Goal: Information Seeking & Learning: Find specific page/section

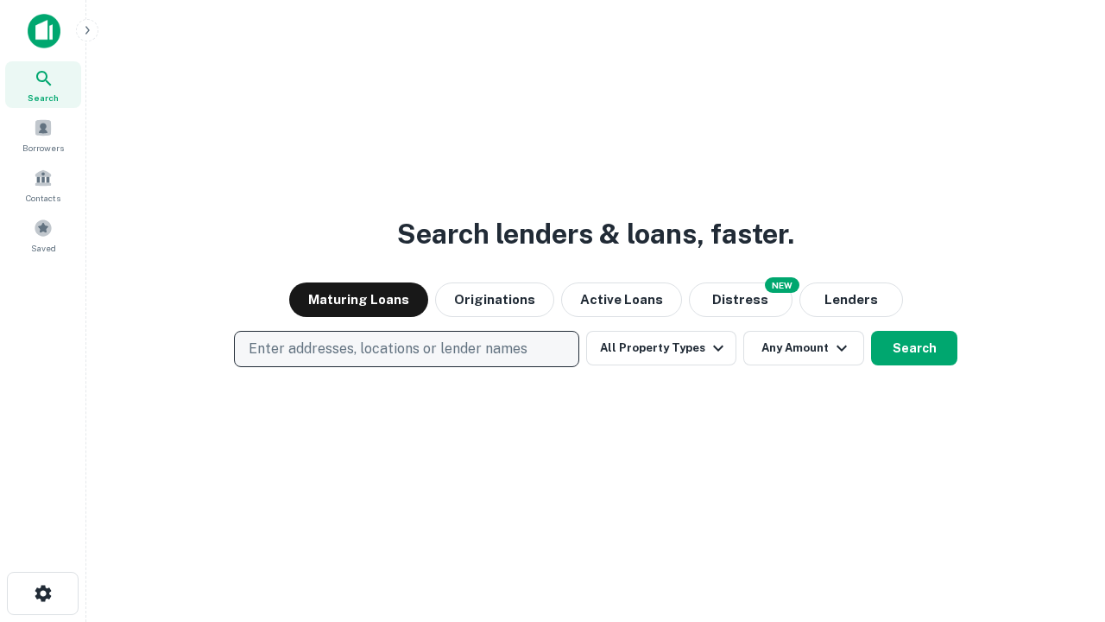
click at [406, 349] on p "Enter addresses, locations or lender names" at bounding box center [388, 349] width 279 height 21
type input "**********"
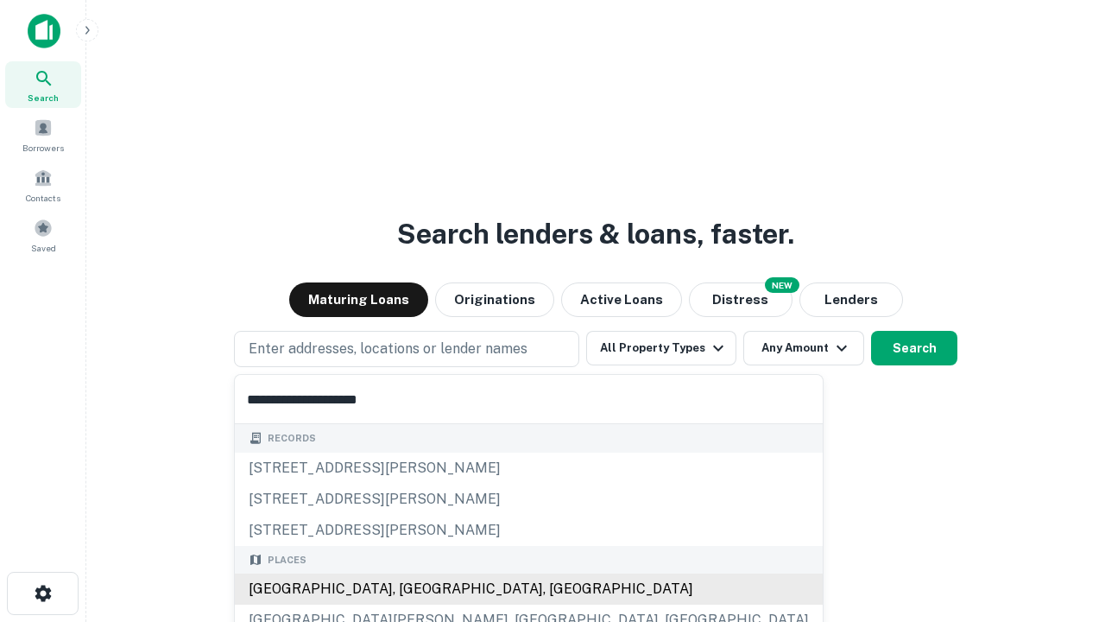
click at [413, 589] on div "[GEOGRAPHIC_DATA], [GEOGRAPHIC_DATA], [GEOGRAPHIC_DATA]" at bounding box center [529, 588] width 588 height 31
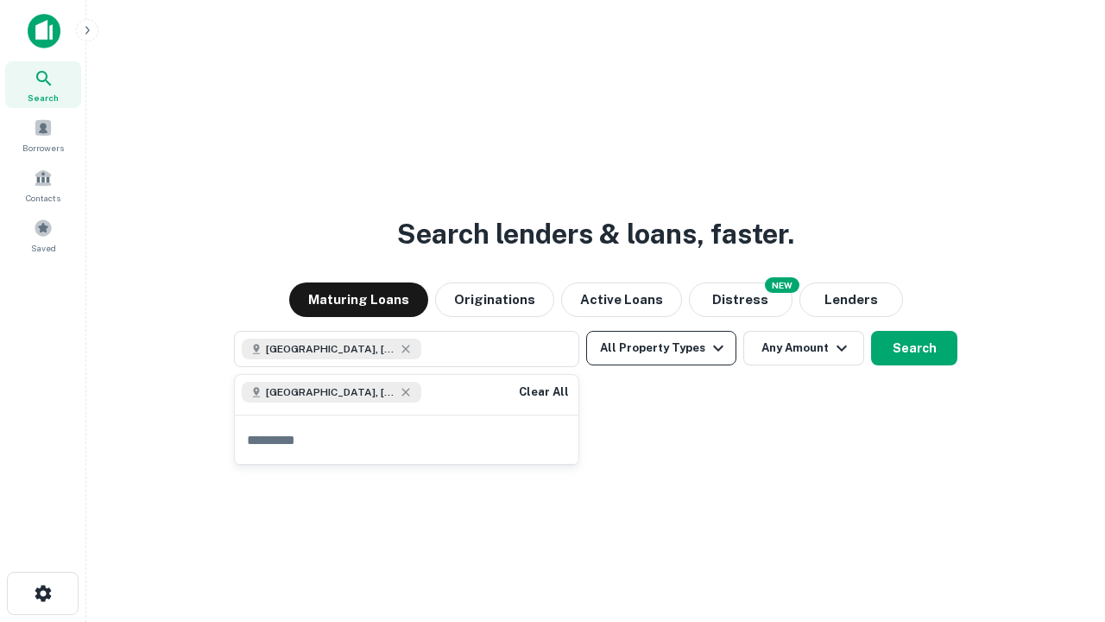
click at [662, 348] on button "All Property Types" at bounding box center [661, 348] width 150 height 35
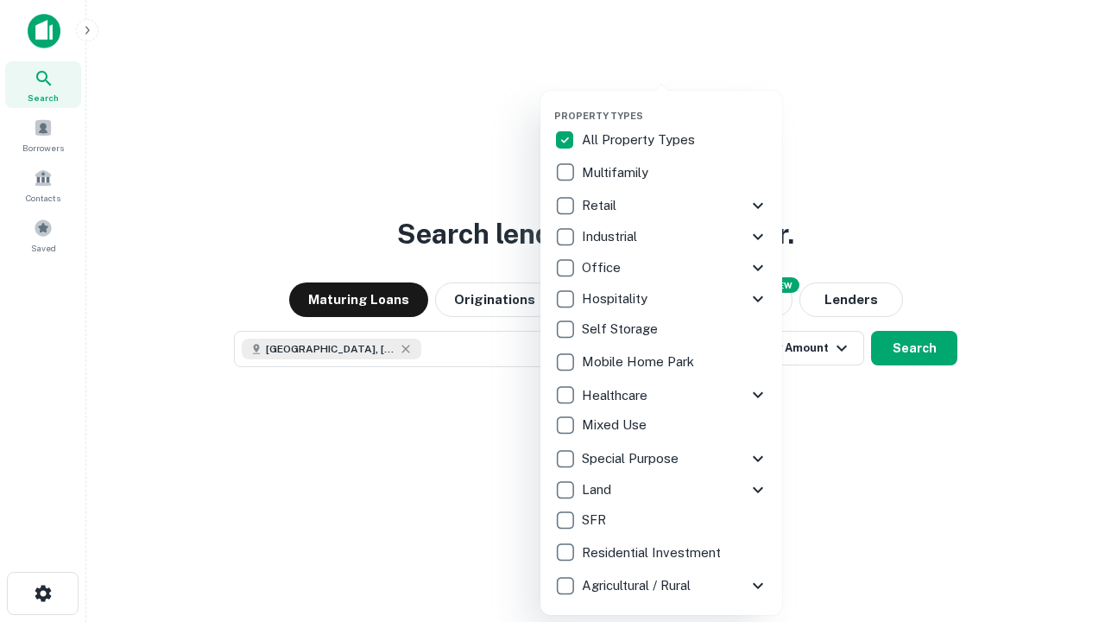
click at [675, 104] on button "button" at bounding box center [675, 104] width 242 height 1
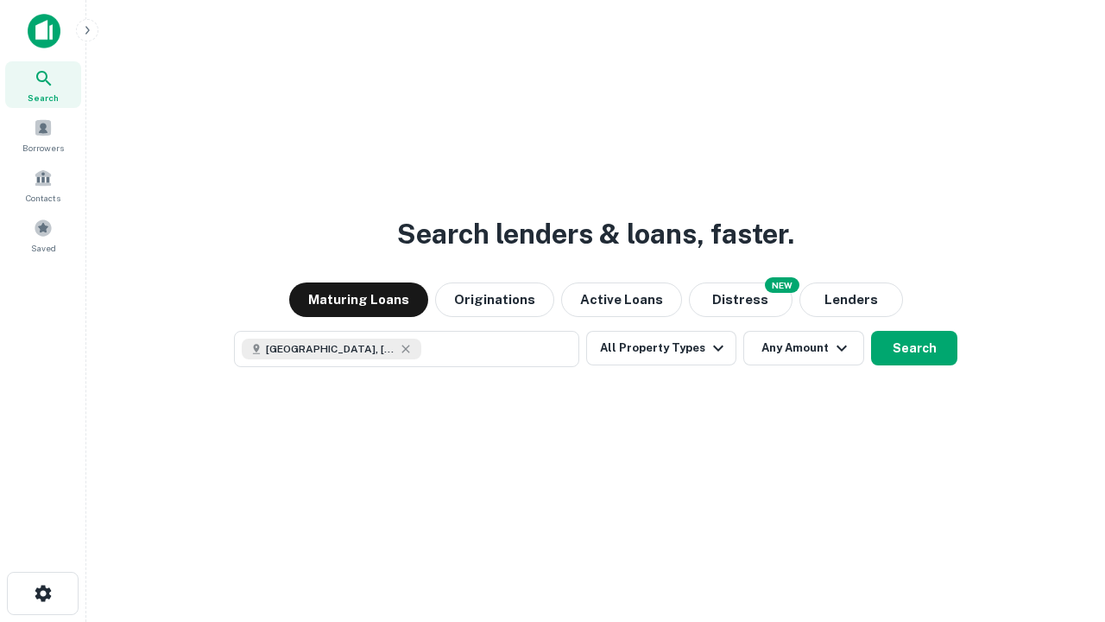
scroll to position [28, 0]
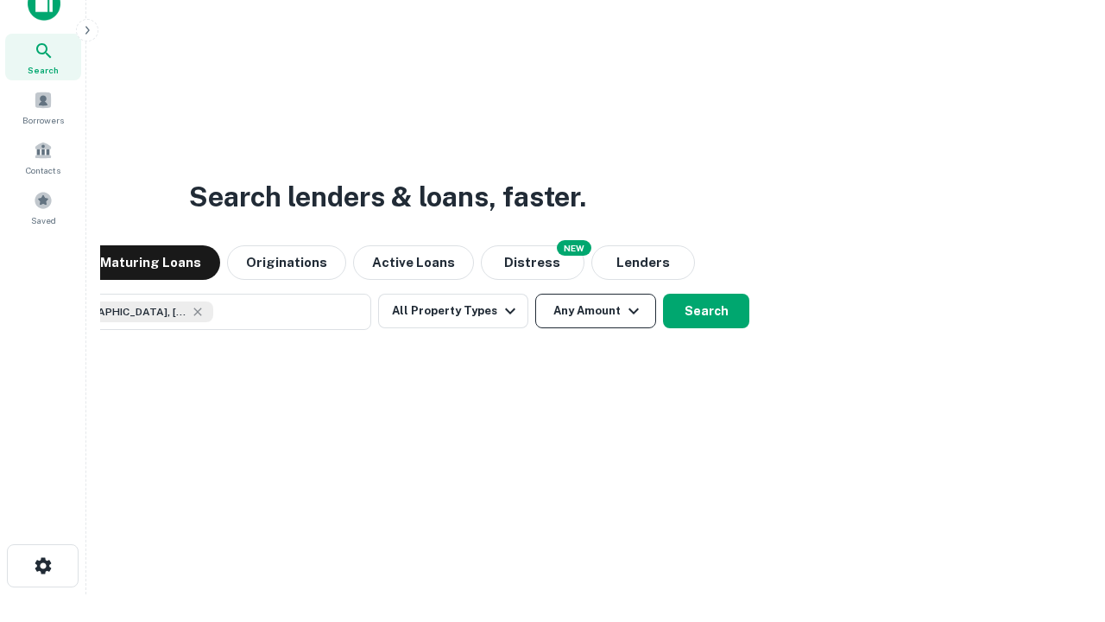
click at [535, 294] on button "Any Amount" at bounding box center [595, 311] width 121 height 35
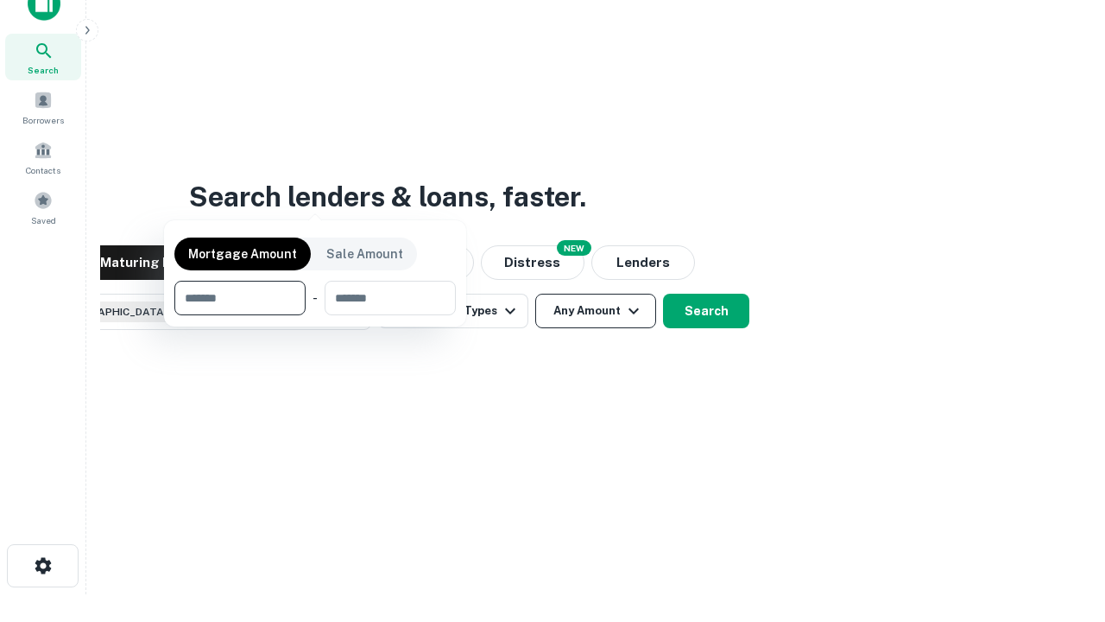
scroll to position [124, 489]
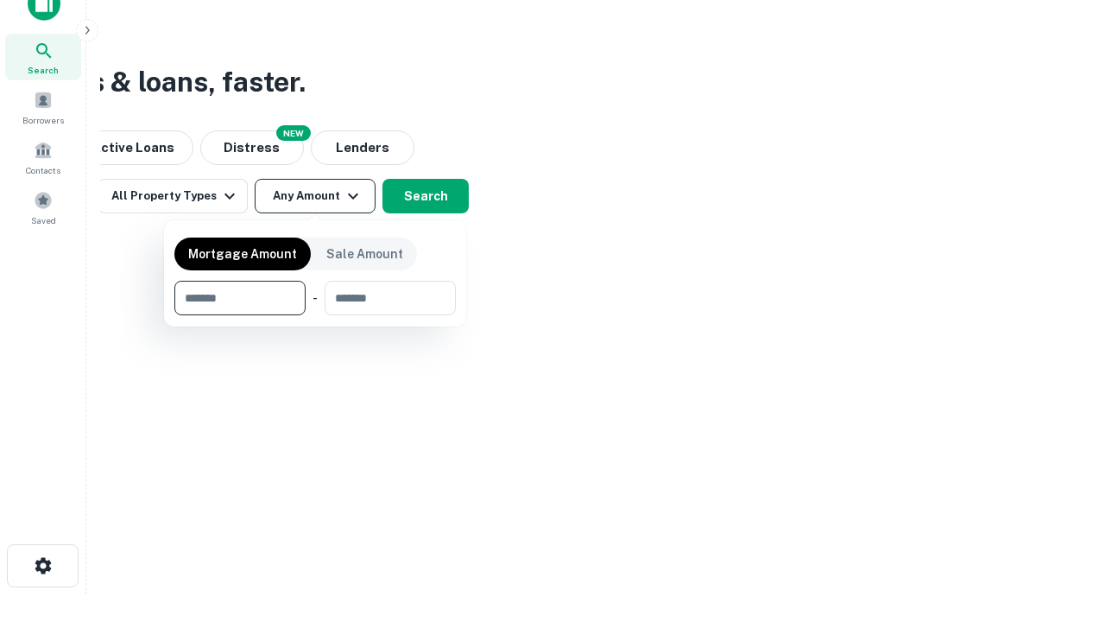
type input "*******"
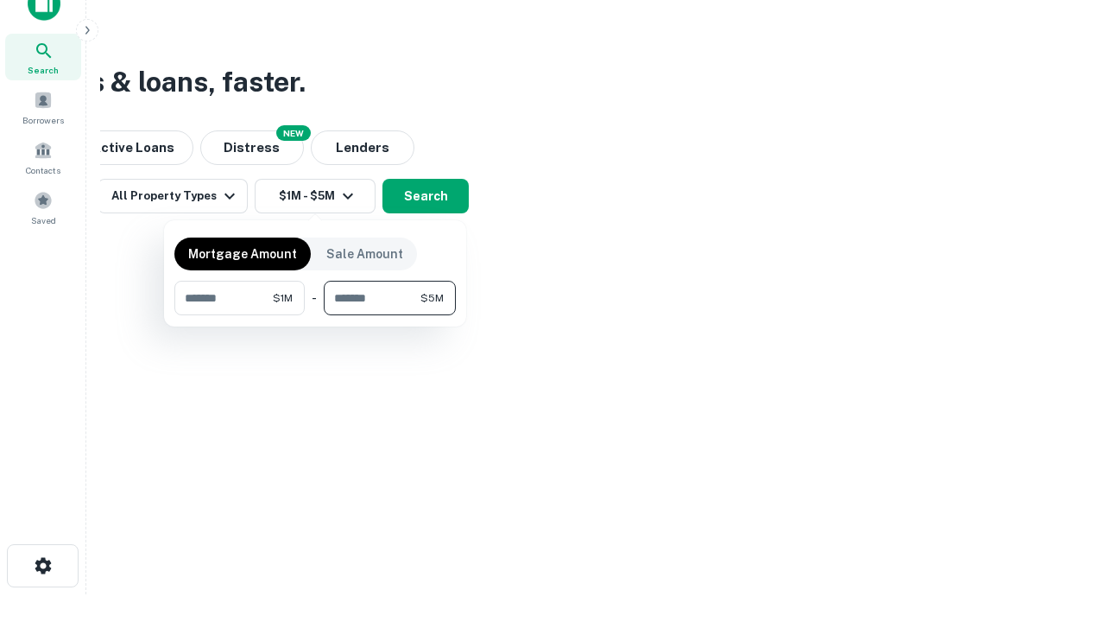
type input "*******"
click at [315, 315] on button "button" at bounding box center [315, 315] width 282 height 1
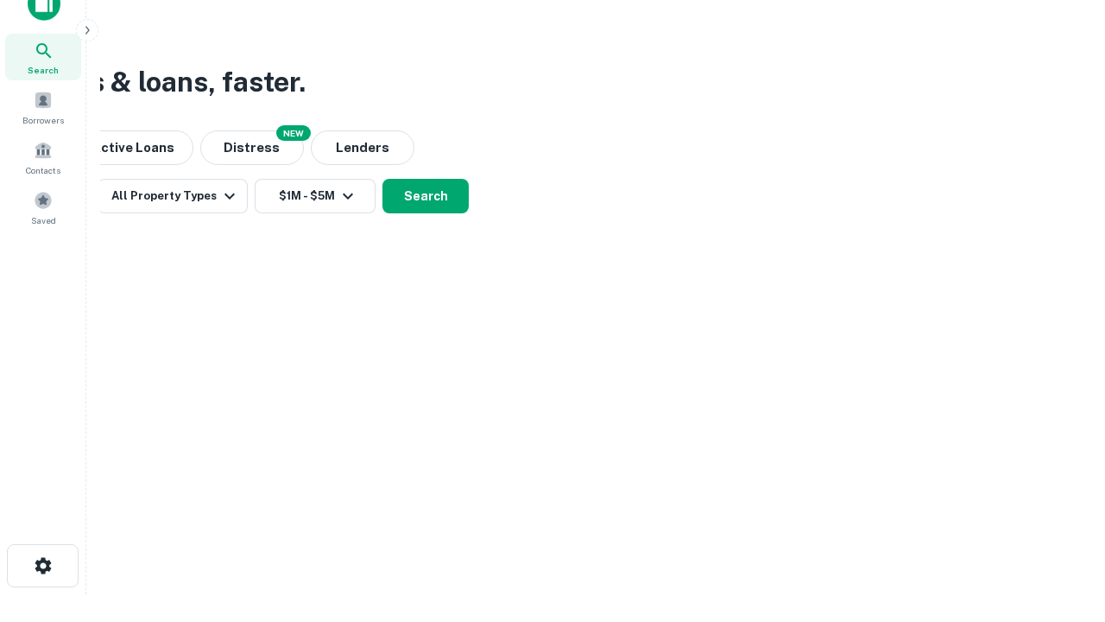
scroll to position [28, 0]
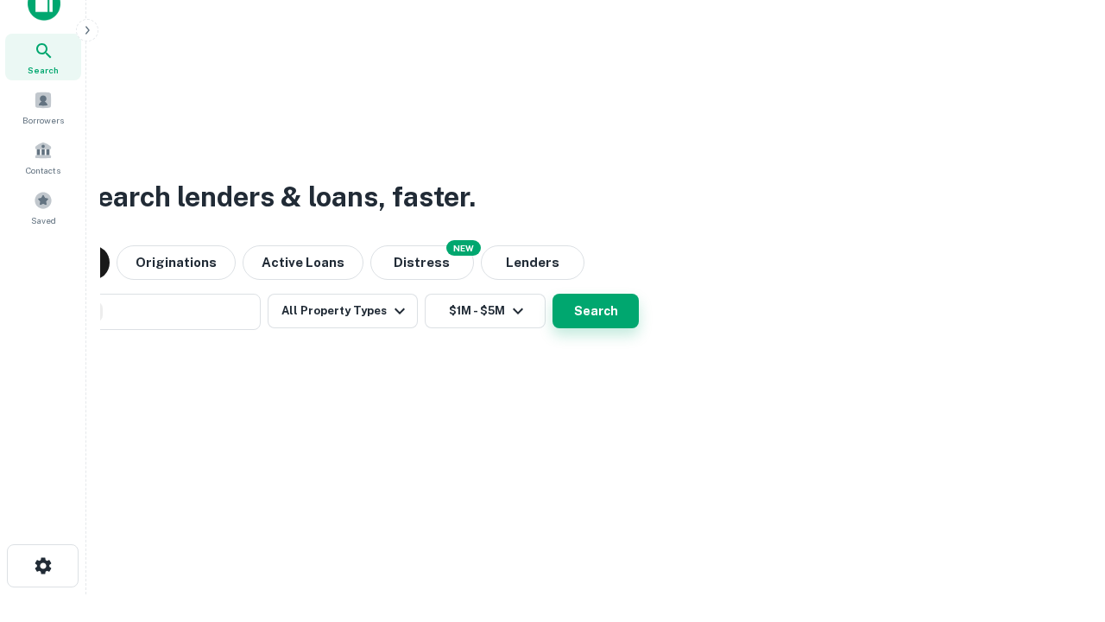
click at [553, 294] on button "Search" at bounding box center [596, 311] width 86 height 35
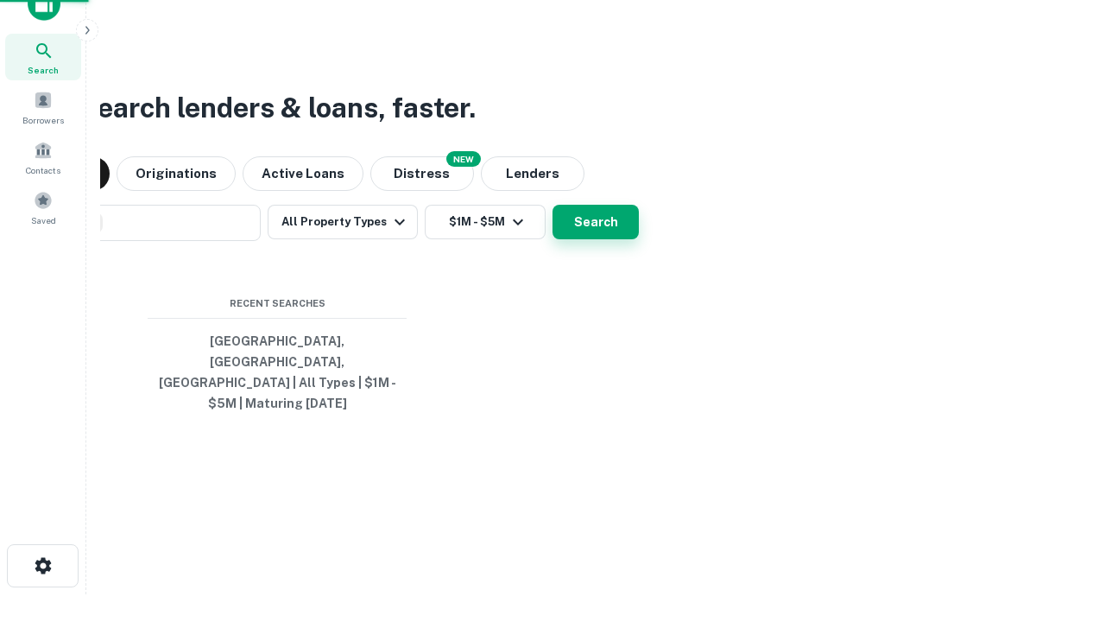
scroll to position [56, 489]
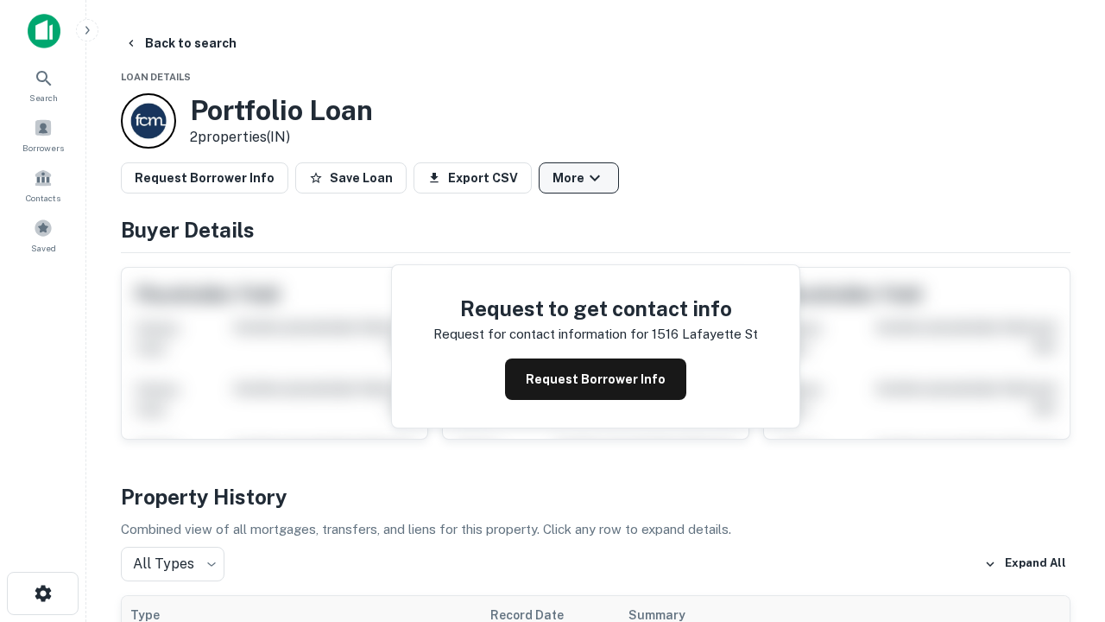
click at [579, 178] on button "More" at bounding box center [579, 177] width 80 height 31
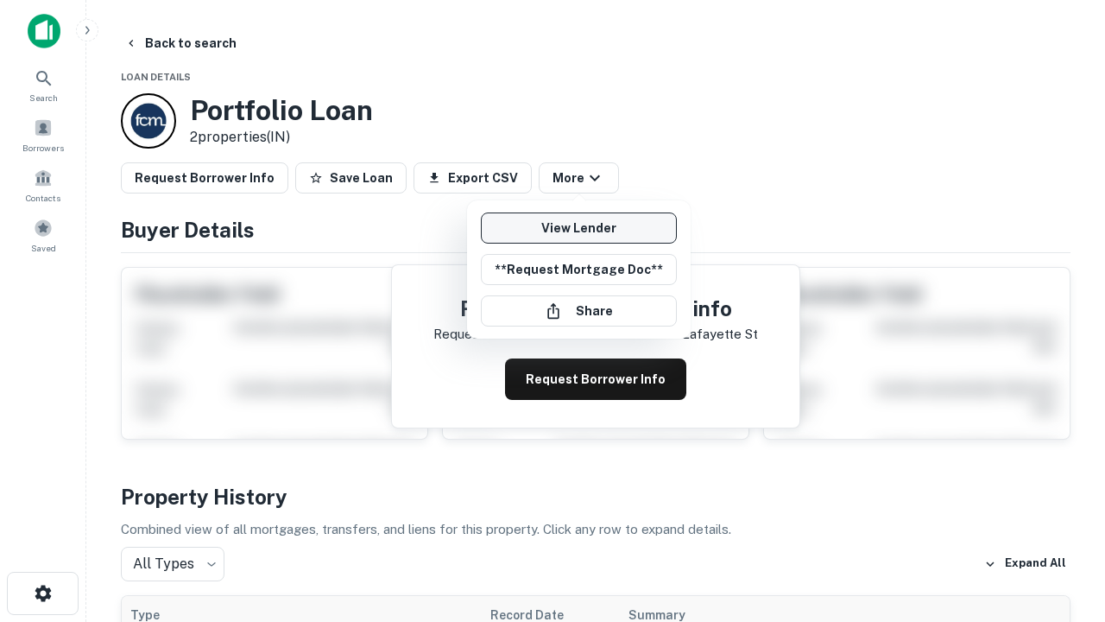
click at [579, 228] on link "View Lender" at bounding box center [579, 227] width 196 height 31
